Goal: Task Accomplishment & Management: Use online tool/utility

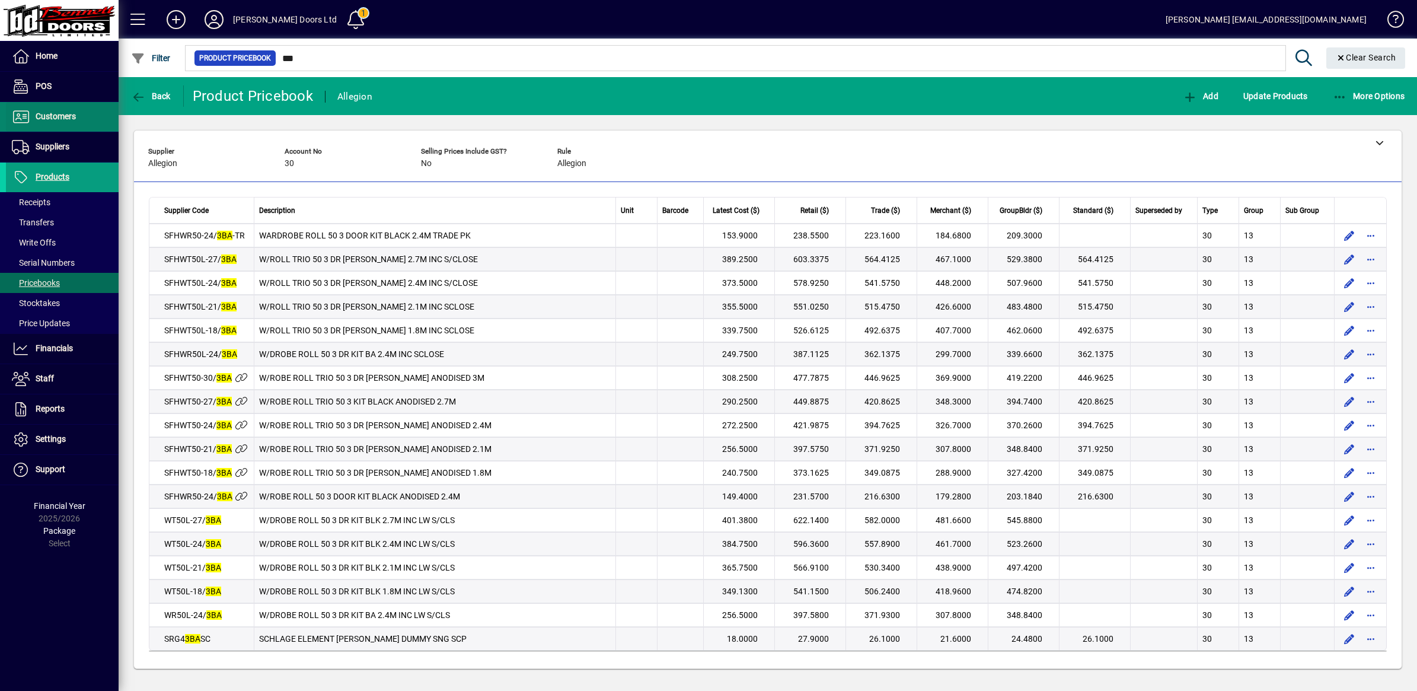
click at [78, 123] on span at bounding box center [62, 117] width 113 height 28
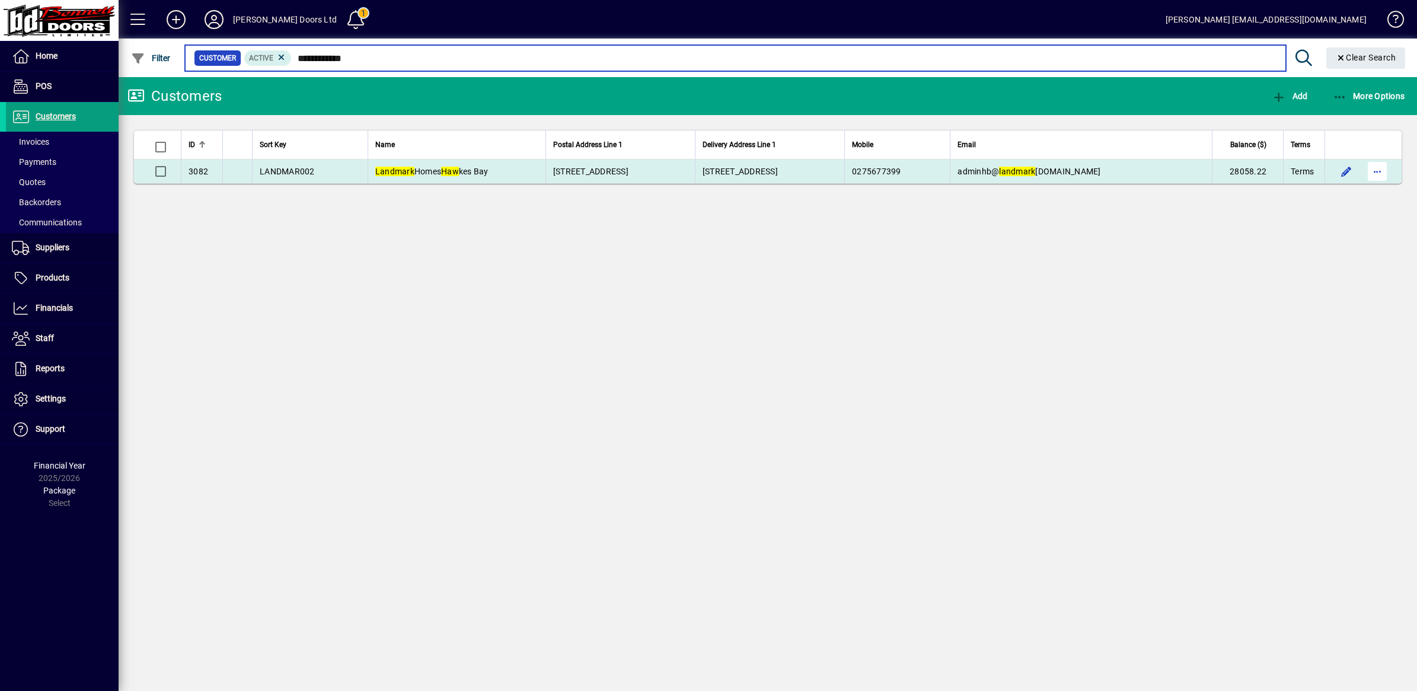
type input "**********"
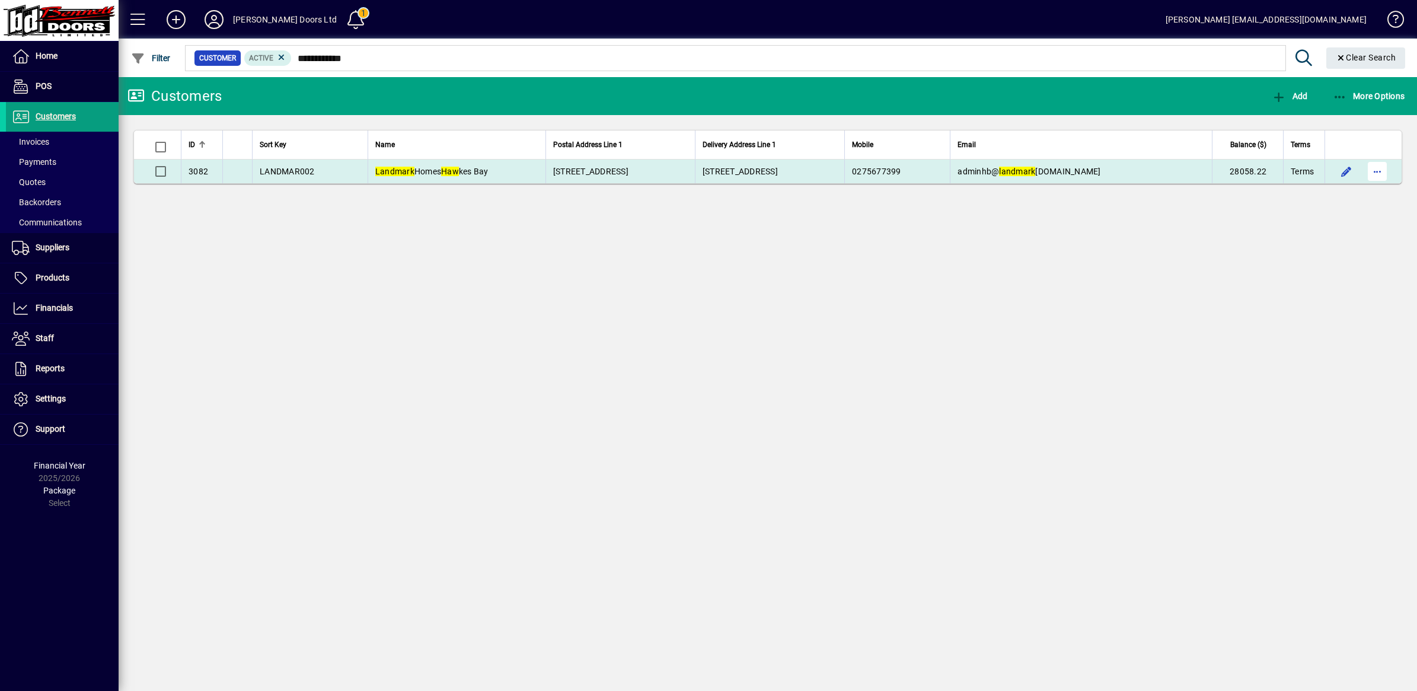
click at [1382, 170] on span "button" at bounding box center [1378, 171] width 28 height 28
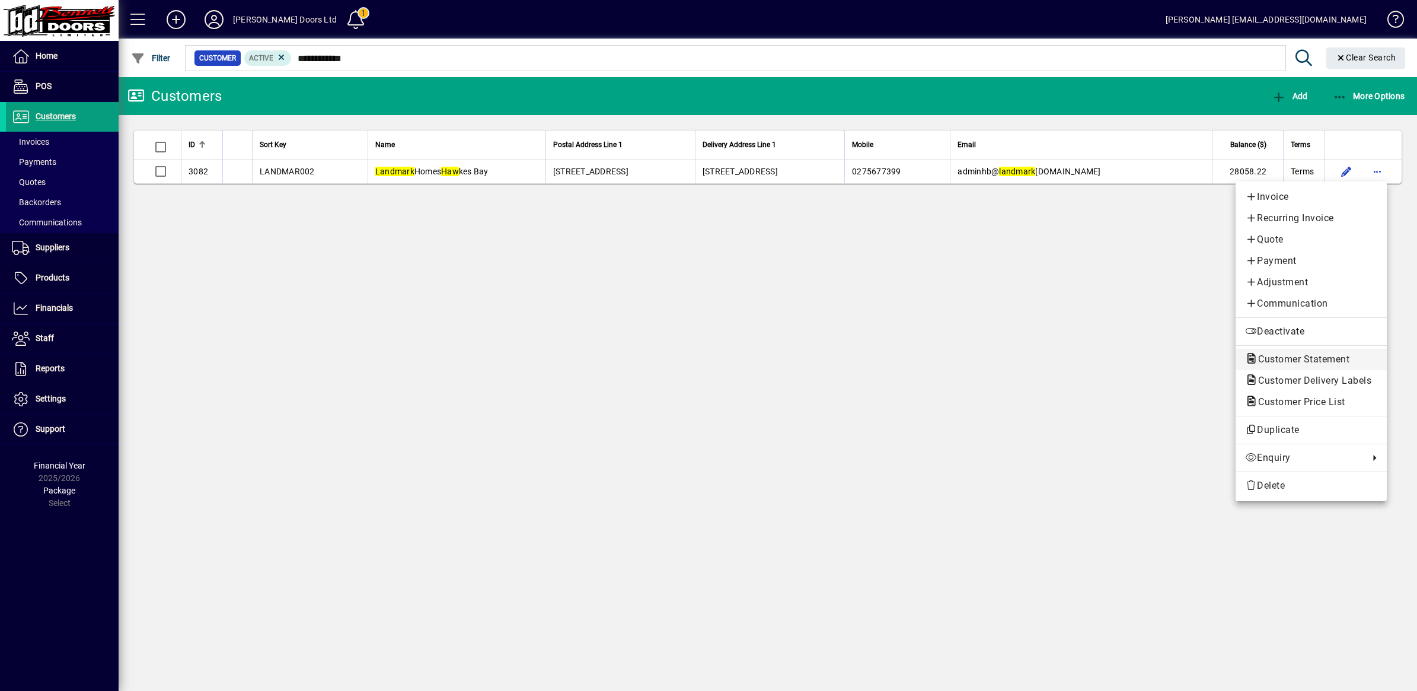
click at [1317, 360] on span "Customer Statement" at bounding box center [1300, 358] width 110 height 11
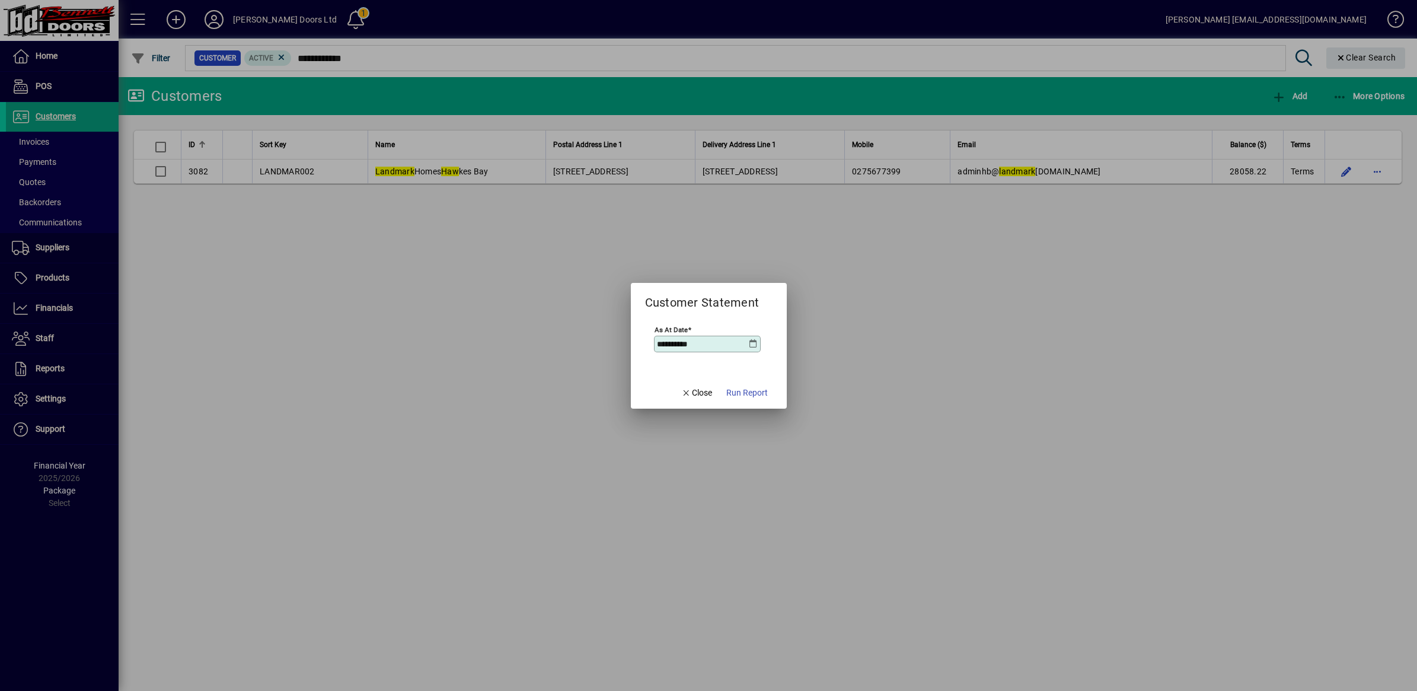
click at [757, 390] on span "Run Report" at bounding box center [748, 393] width 42 height 12
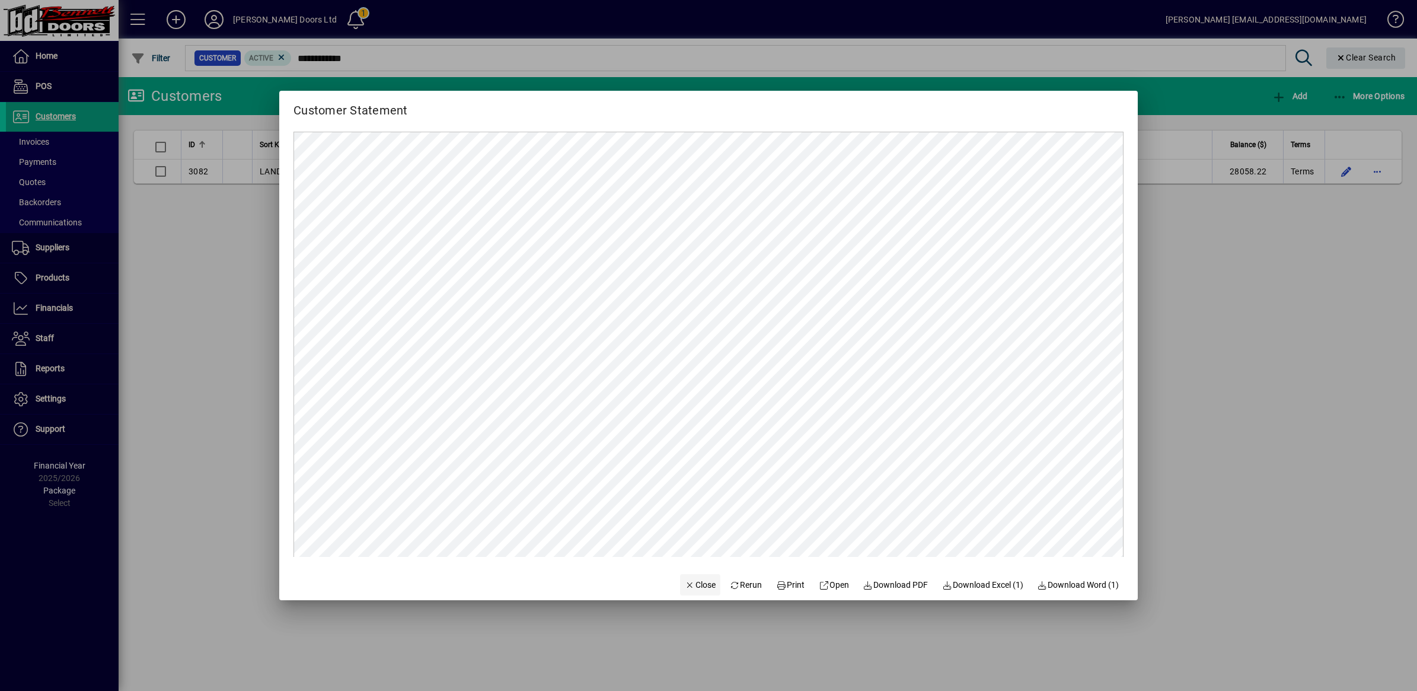
click at [697, 589] on span "Close" at bounding box center [700, 585] width 31 height 12
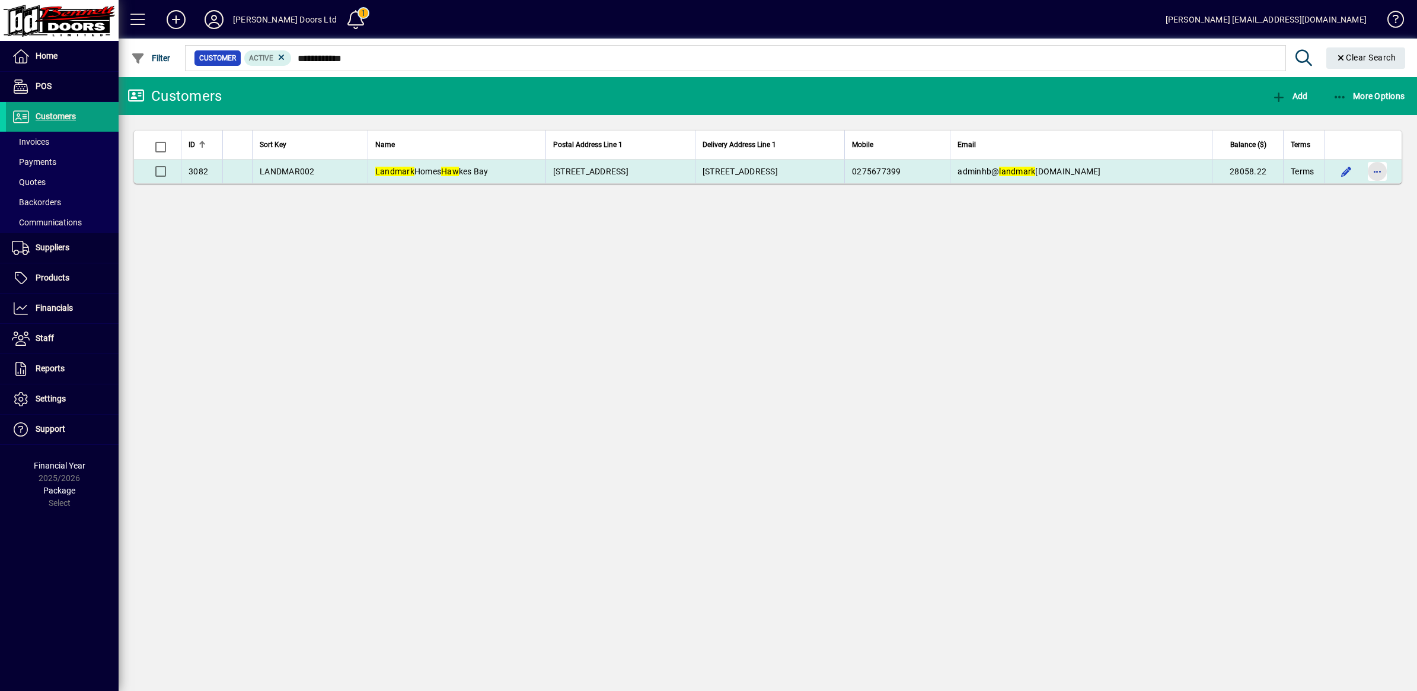
click at [1380, 174] on span "button" at bounding box center [1378, 171] width 28 height 28
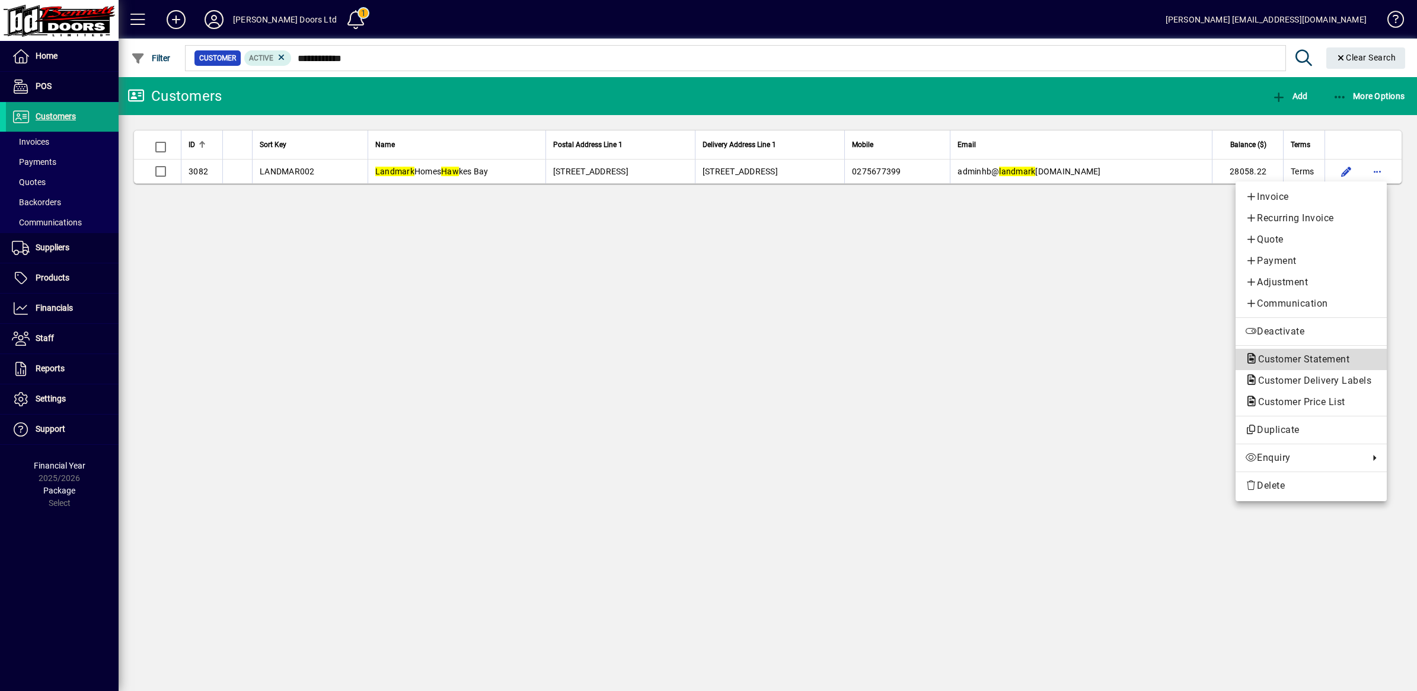
click at [1302, 354] on span "Customer Statement" at bounding box center [1311, 359] width 132 height 14
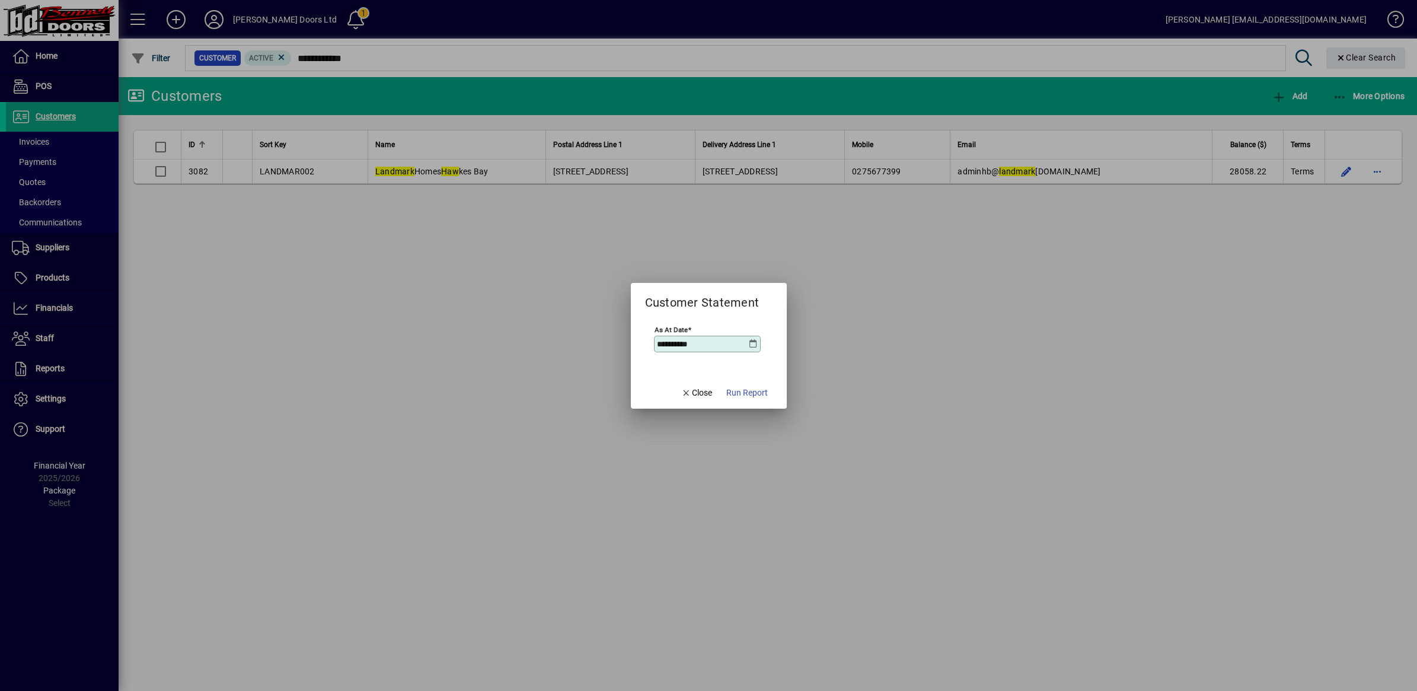
click at [752, 345] on icon at bounding box center [753, 343] width 9 height 9
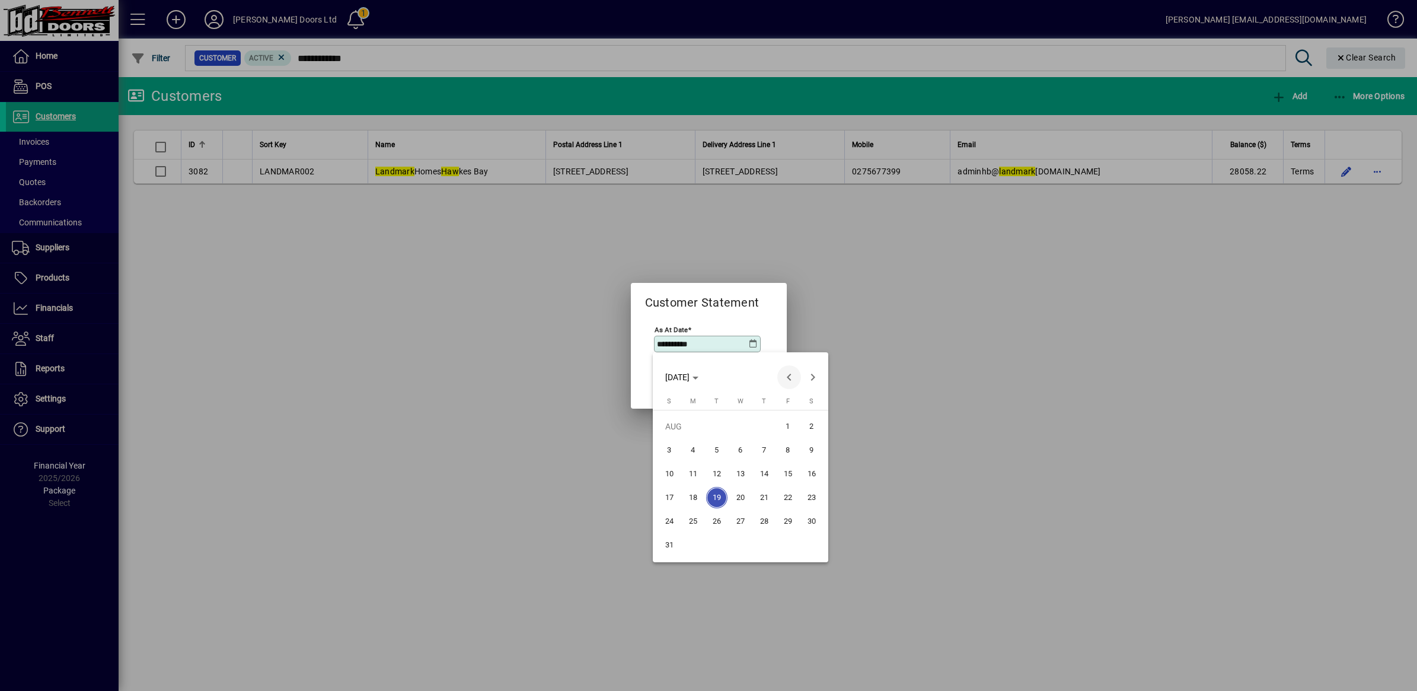
click at [801, 377] on span "Previous month" at bounding box center [790, 377] width 24 height 24
click at [764, 550] on span "31" at bounding box center [764, 544] width 21 height 21
type input "**********"
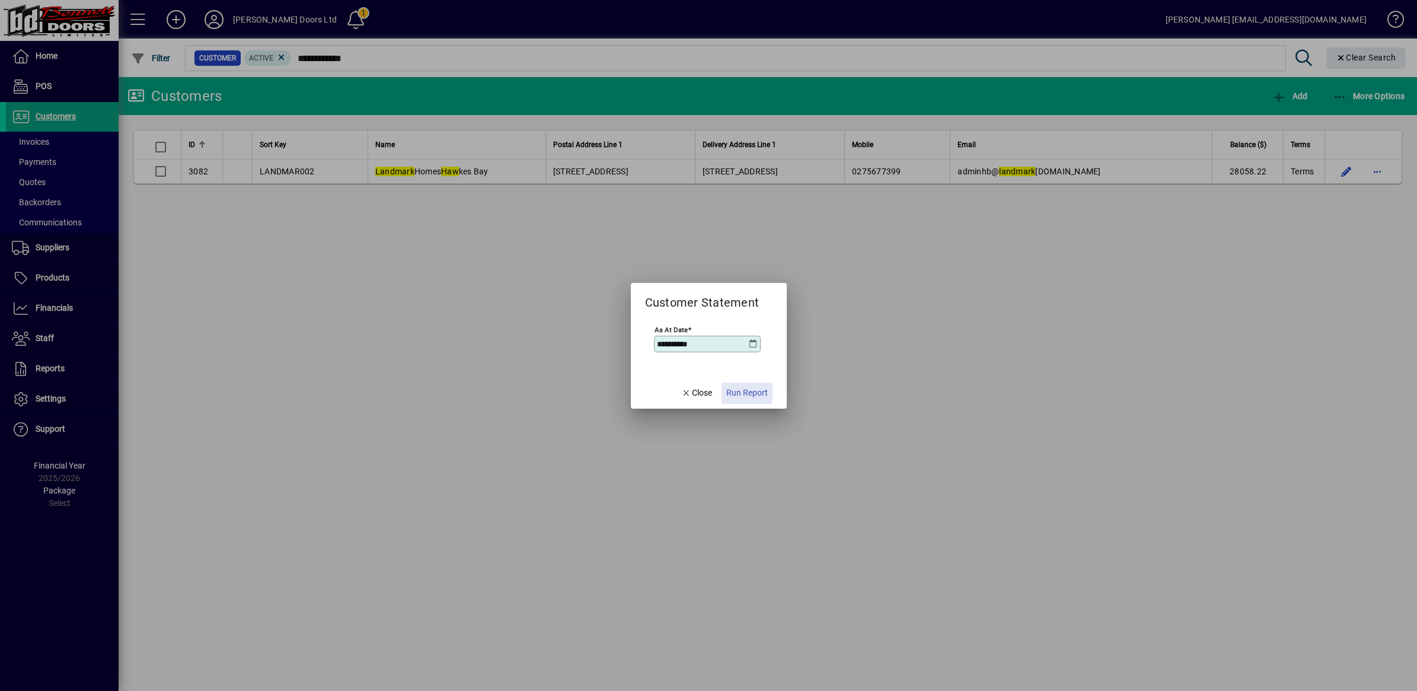
click at [748, 394] on span "Run Report" at bounding box center [748, 393] width 42 height 12
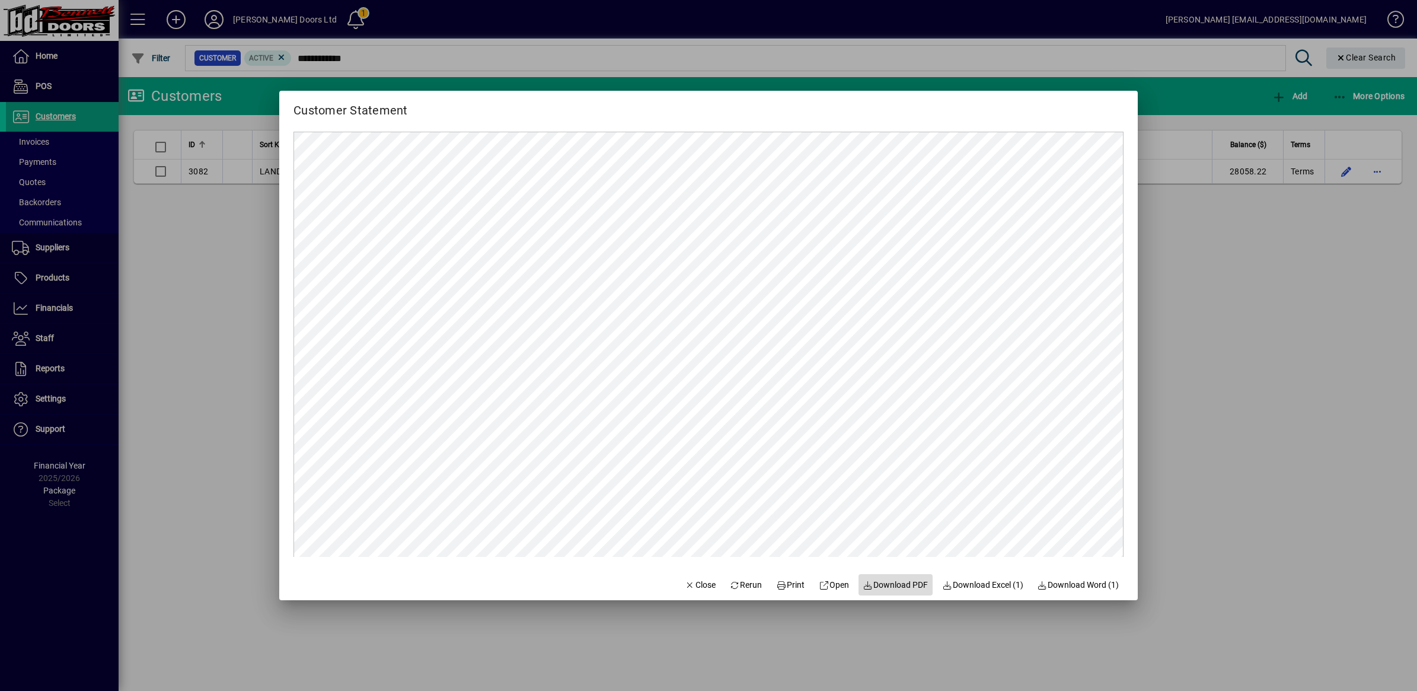
click at [877, 587] on span "Download PDF" at bounding box center [896, 585] width 65 height 12
click at [687, 595] on span "button" at bounding box center [700, 585] width 40 height 28
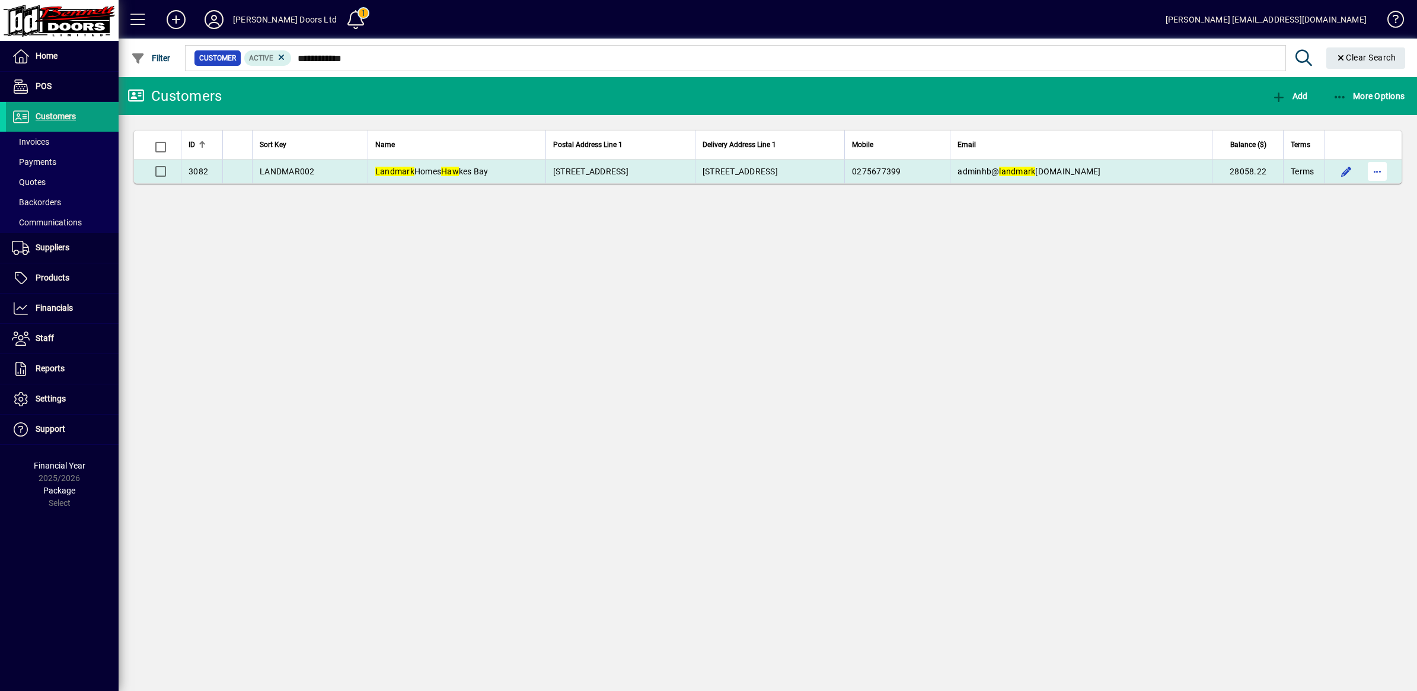
click at [1371, 181] on span "button" at bounding box center [1378, 171] width 28 height 28
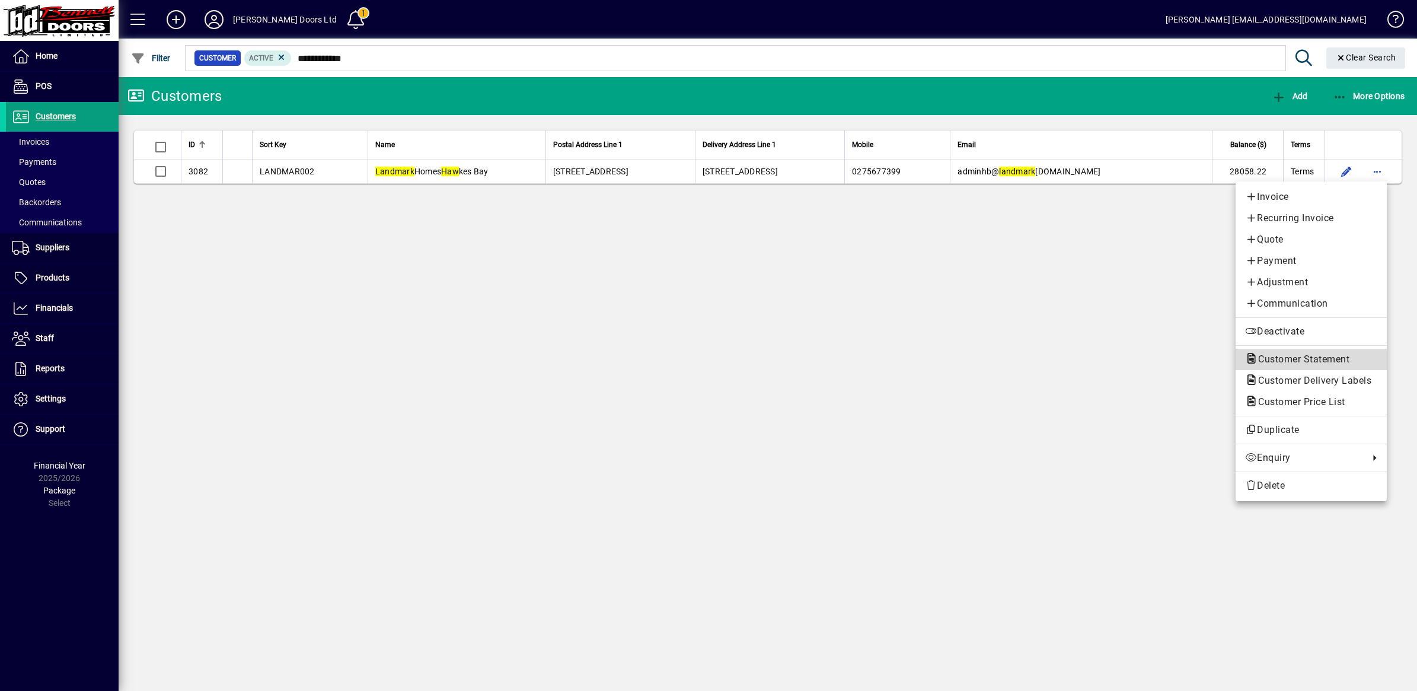
click at [1277, 353] on span "Customer Statement" at bounding box center [1311, 359] width 132 height 14
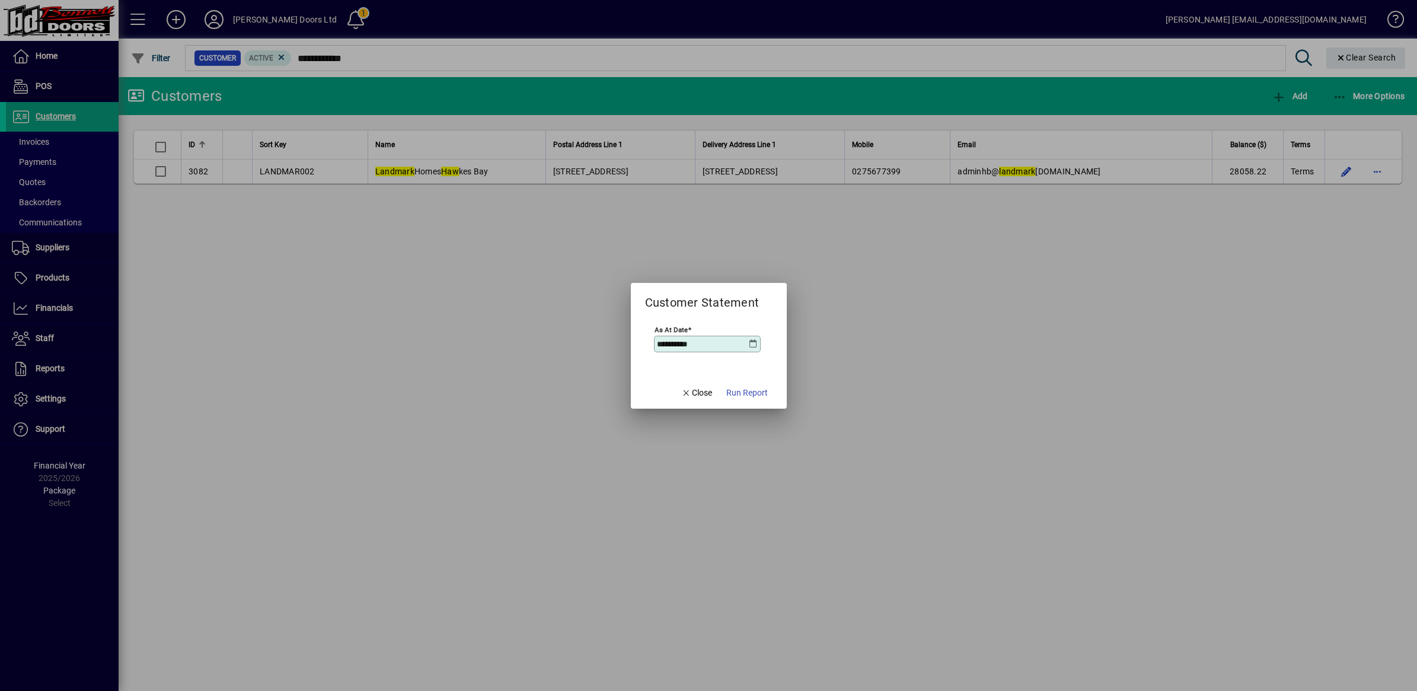
click at [748, 387] on span "Run Report" at bounding box center [748, 393] width 42 height 12
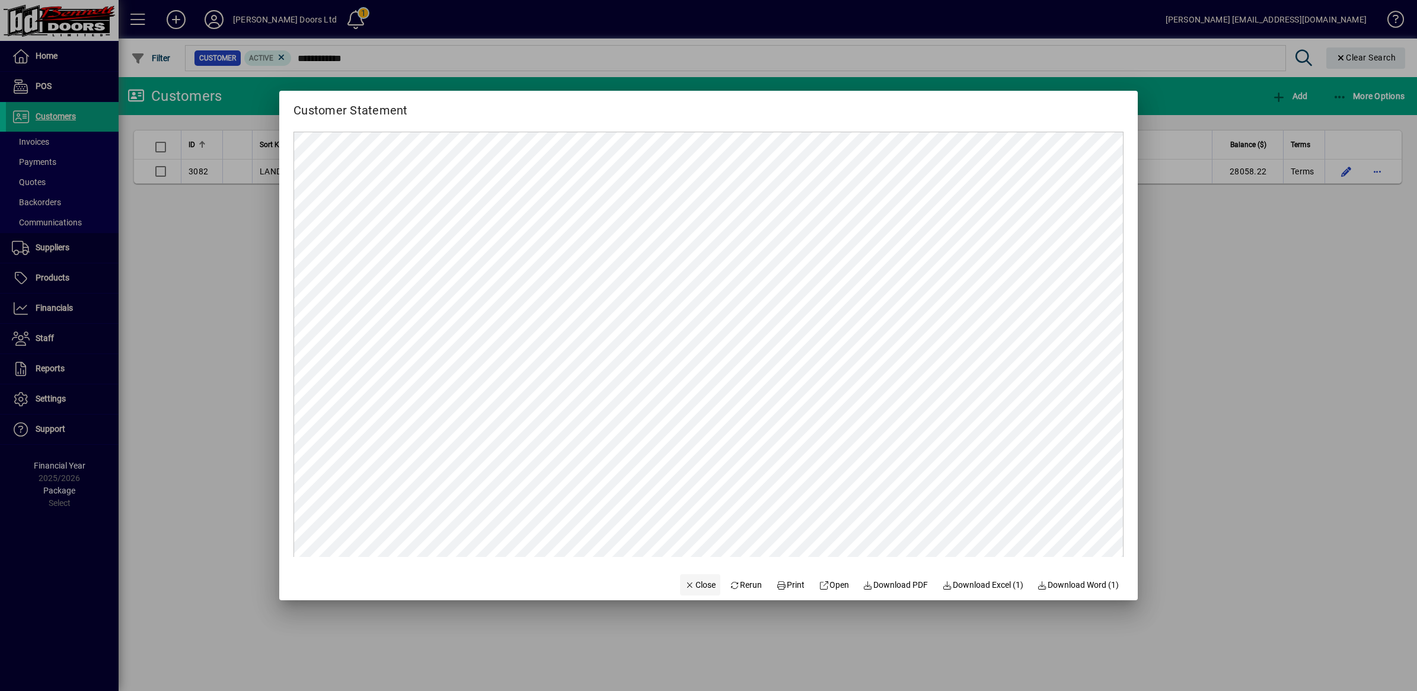
click at [696, 591] on span "button" at bounding box center [700, 585] width 40 height 28
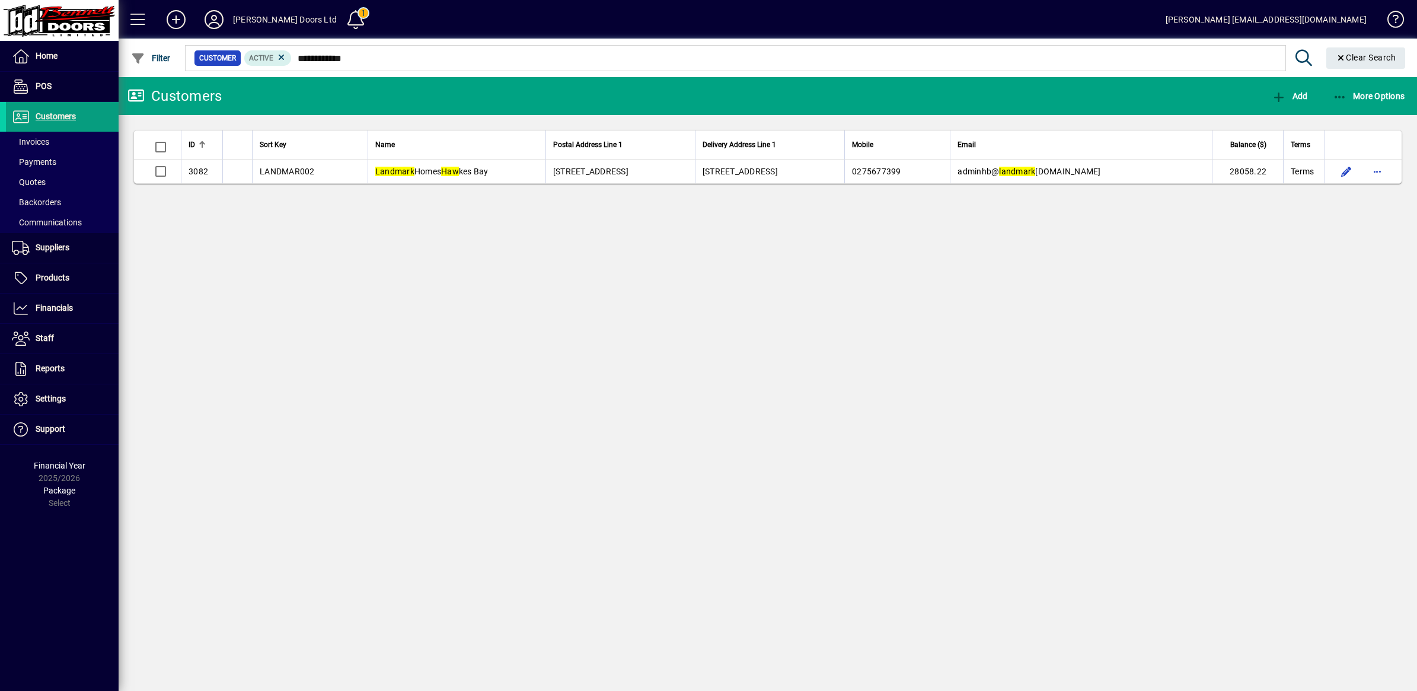
click at [494, 49] on div at bounding box center [832, 45] width 1299 height 13
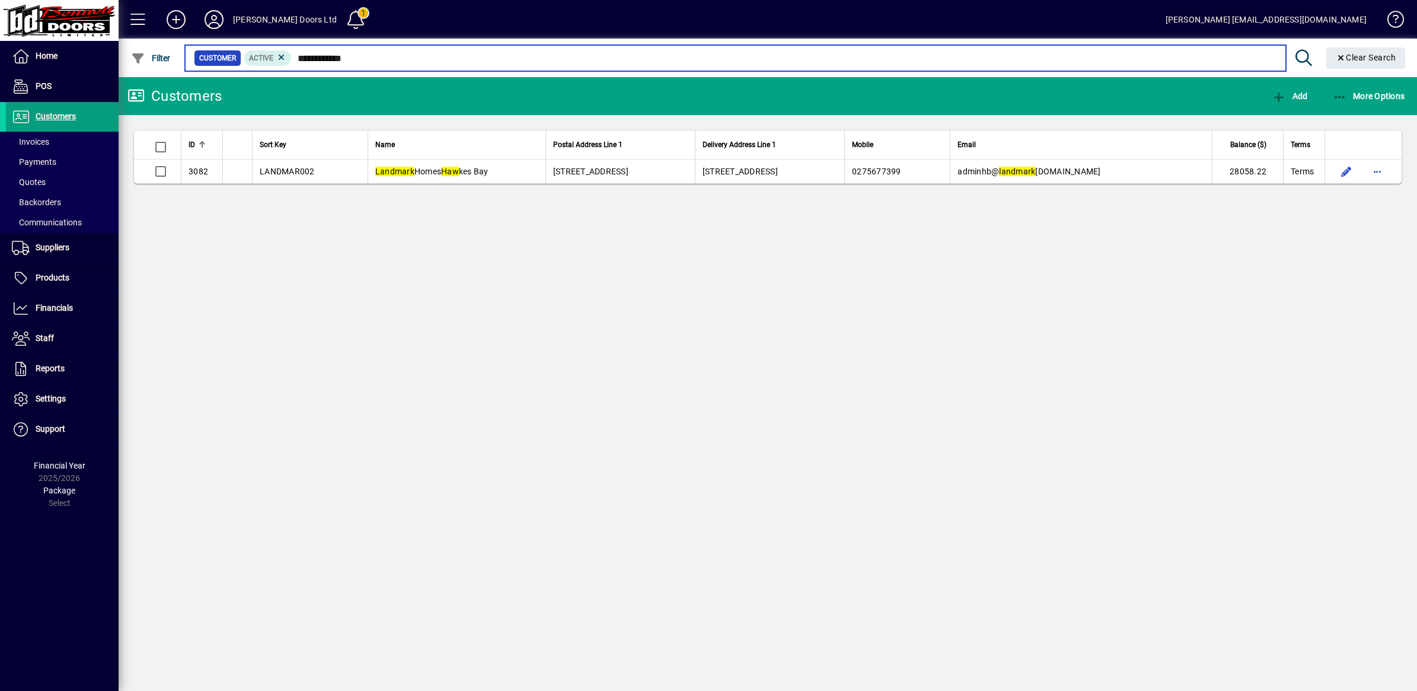
click at [493, 55] on input "**********" at bounding box center [784, 58] width 985 height 17
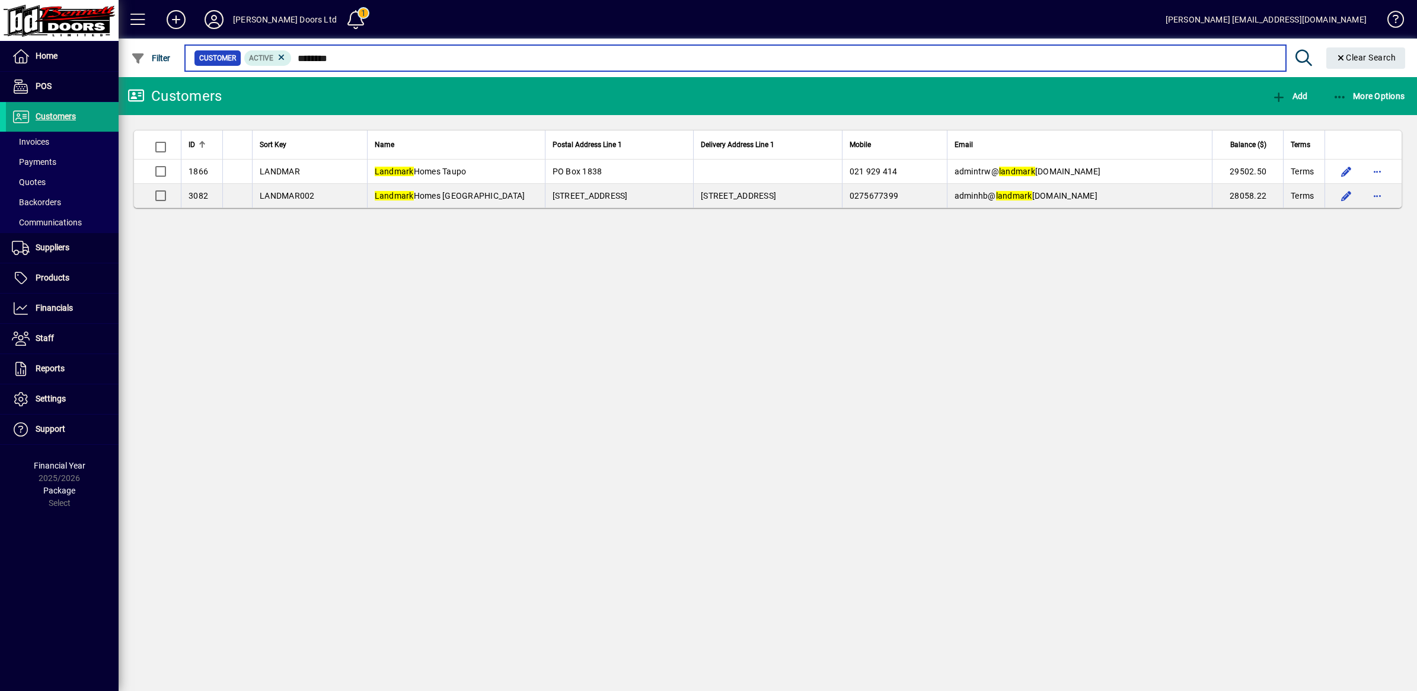
type input "********"
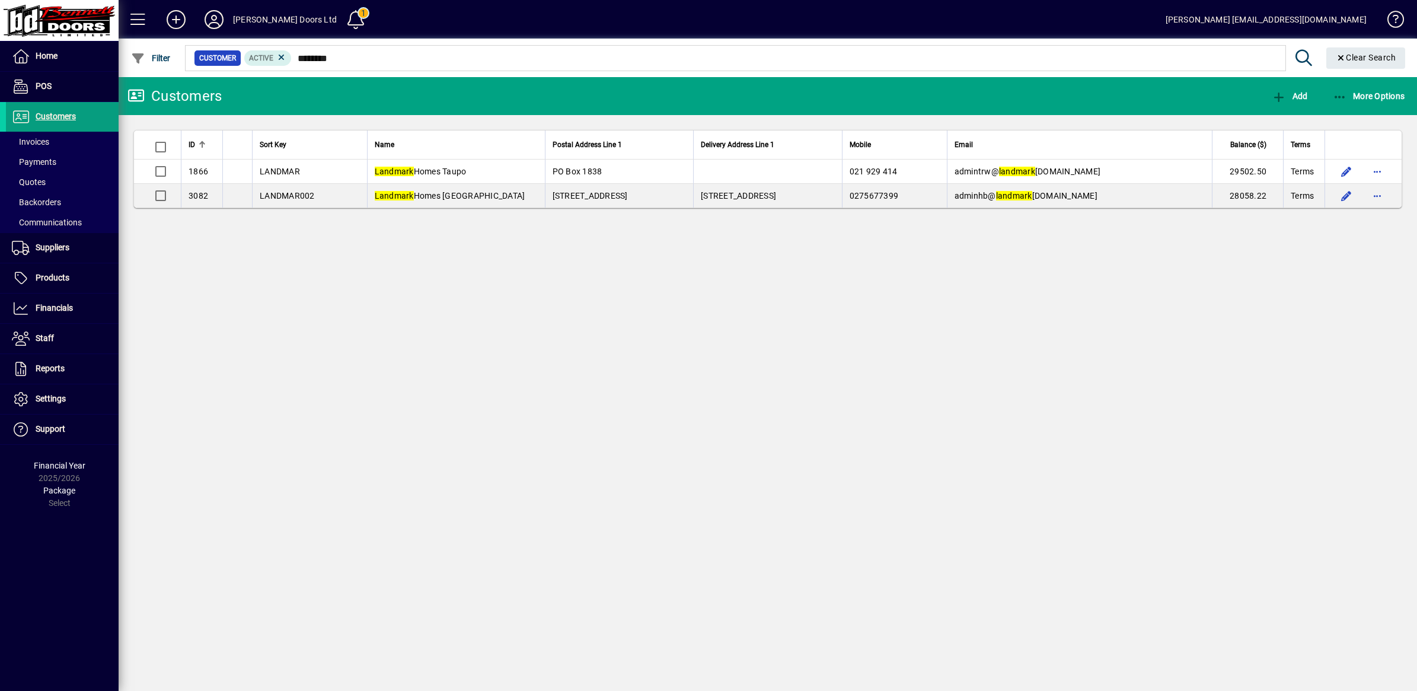
click at [883, 292] on div "Customers Add More Options ID Sort Key Name Postal Address Line 1 Delivery Addr…" at bounding box center [768, 384] width 1299 height 614
